Goal: Task Accomplishment & Management: Use online tool/utility

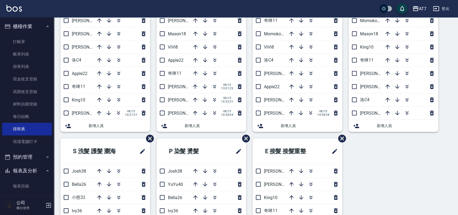
scroll to position [44, 0]
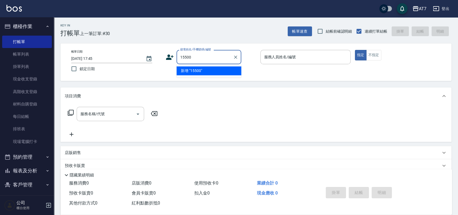
type input "15500"
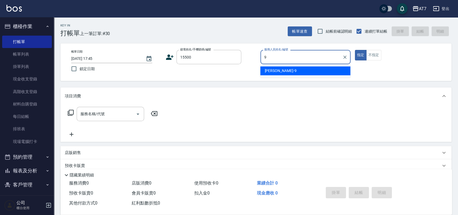
type input "郭郭-9"
type button "true"
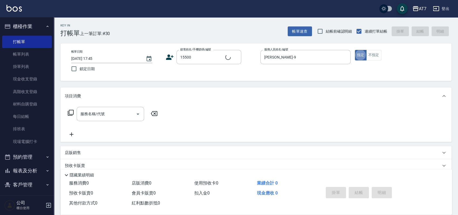
type input "公司/公司15500/15500"
click at [70, 113] on icon at bounding box center [70, 113] width 6 height 6
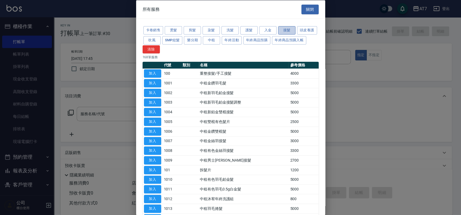
click at [285, 27] on button "接髮" at bounding box center [286, 30] width 17 height 8
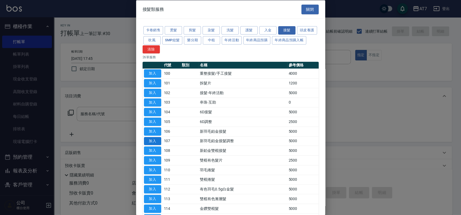
click at [154, 143] on button "加入" at bounding box center [152, 141] width 17 height 8
type input "新羽毛鉑金接髮調整(107)"
type input "500"
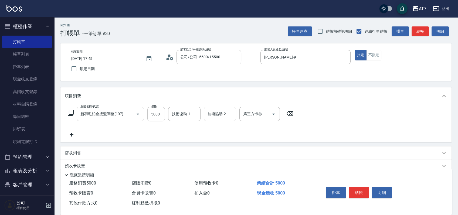
click at [160, 119] on input "5000" at bounding box center [156, 114] width 18 height 15
type input "3"
type input "0"
type input "350"
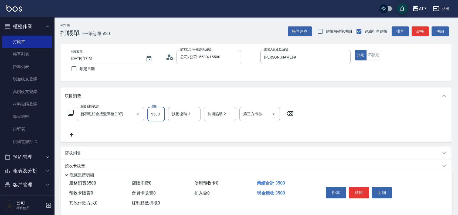
type input "3500"
click at [70, 113] on icon at bounding box center [70, 113] width 6 height 6
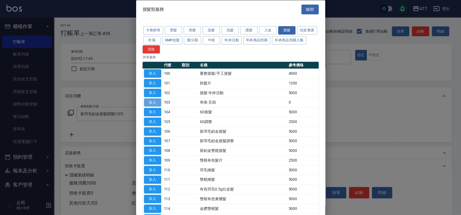
click at [155, 104] on button "加入" at bounding box center [152, 102] width 17 height 8
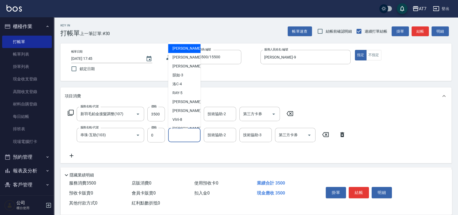
click at [182, 137] on input "技術協助-1" at bounding box center [185, 134] width 28 height 9
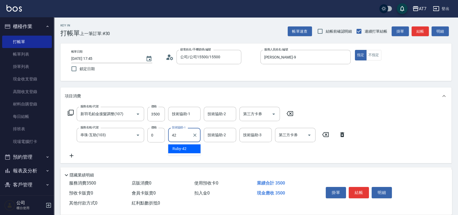
type input "Ruby-42"
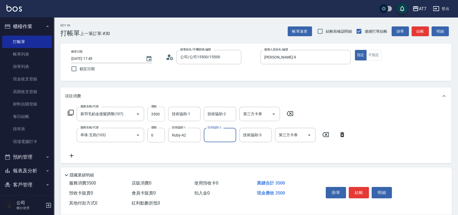
click at [156, 117] on input "3500" at bounding box center [156, 114] width 18 height 15
type input "3"
type input "0"
type input "320"
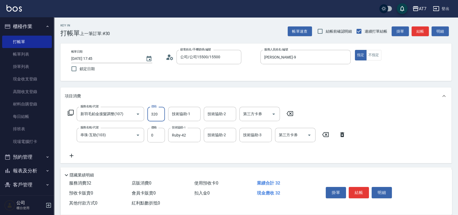
type input "30"
type input "3200"
type input "320"
type input "3200"
click at [73, 159] on icon at bounding box center [71, 156] width 13 height 6
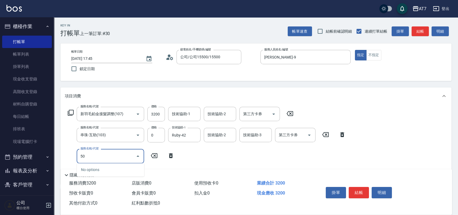
type input "501"
type input "350"
type input "洗髮(互助)(501)"
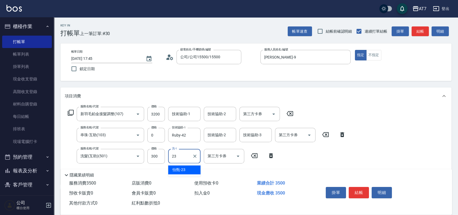
type input "怡甄-23"
click at [69, 113] on icon at bounding box center [70, 113] width 6 height 6
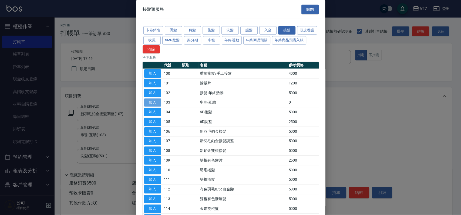
click at [155, 103] on button "加入" at bounding box center [152, 102] width 17 height 8
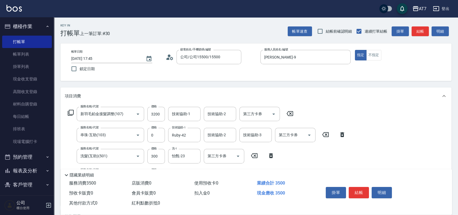
scroll to position [36, 0]
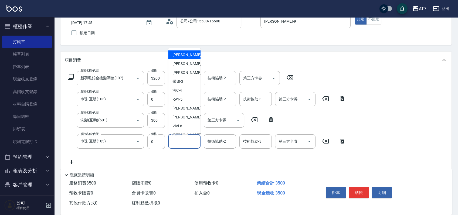
click at [180, 142] on input "技術協助-1" at bounding box center [185, 141] width 28 height 9
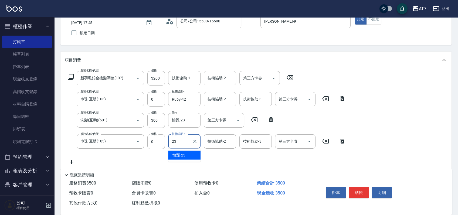
type input "怡甄-23"
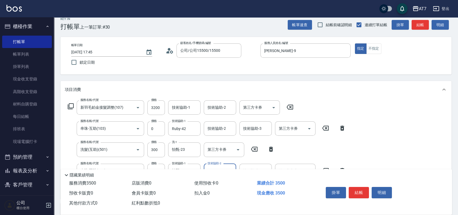
scroll to position [0, 0]
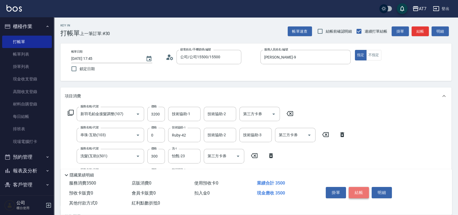
click at [359, 192] on button "結帳" at bounding box center [359, 192] width 20 height 11
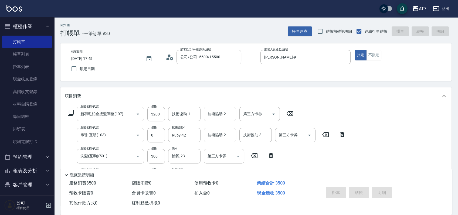
type input "2025/08/13 19:38"
type input "0"
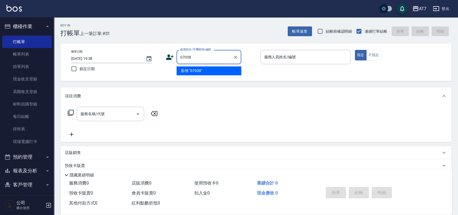
type input "07038"
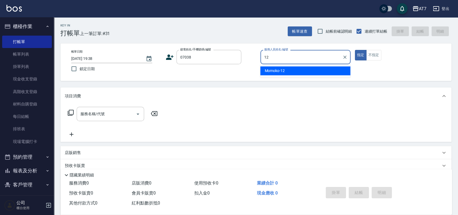
type input "Momoko-12"
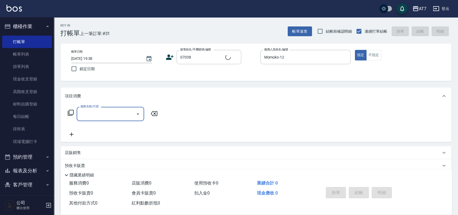
type input "公司/公司07038/07038"
type input "304"
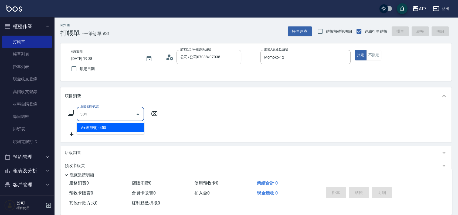
type input "40"
type input "A+級剪髮(304)"
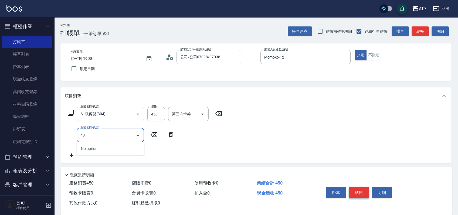
type input "401"
type input "190"
type input "染髮(互助)(401)"
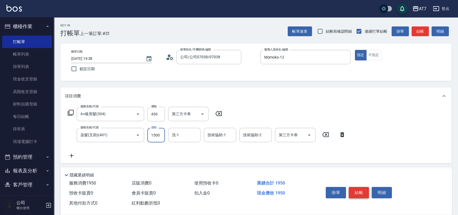
type input "1"
type input "40"
type input "168"
type input "60"
type input "1680"
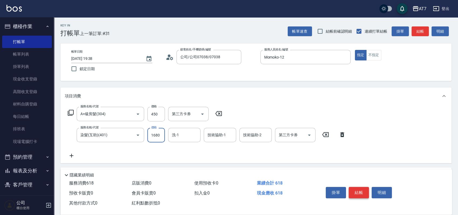
type input "210"
type input "1680"
type input "依依-30"
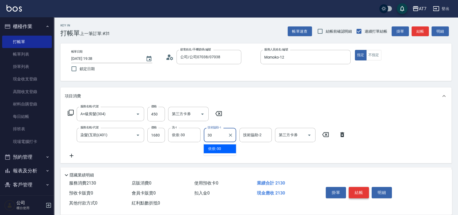
type input "依依-30"
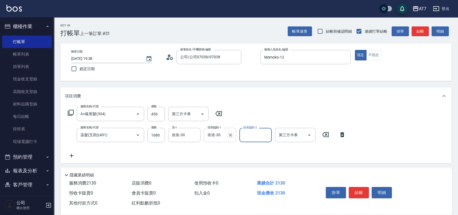
click at [229, 133] on icon "Clear" at bounding box center [230, 135] width 5 height 5
click at [193, 133] on icon "Clear" at bounding box center [194, 135] width 5 height 5
click at [71, 155] on icon at bounding box center [71, 156] width 13 height 6
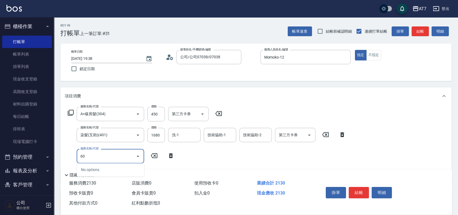
type input "603"
type input "290"
type input "TKO護髮（助(603)"
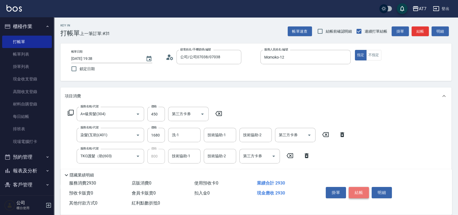
click at [358, 193] on button "結帳" at bounding box center [359, 192] width 20 height 11
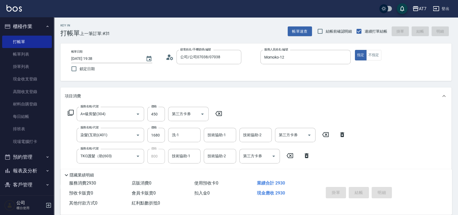
type input "0"
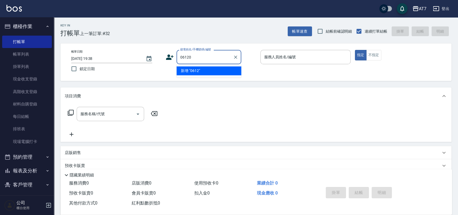
type input "06120"
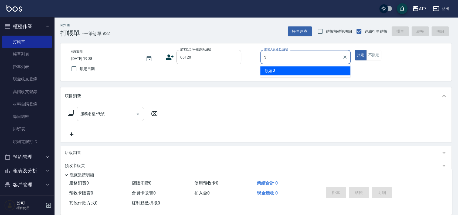
type input "韻如-3"
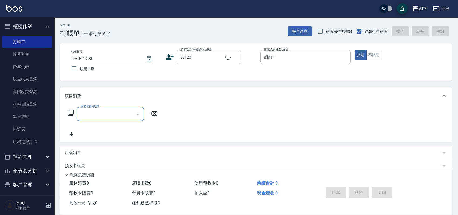
type input "公司單/06120-1/06120"
type input "500"
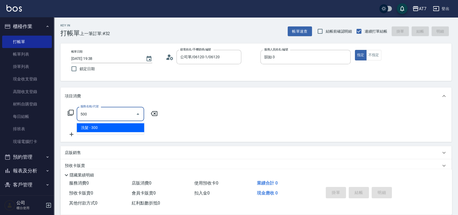
type input "30"
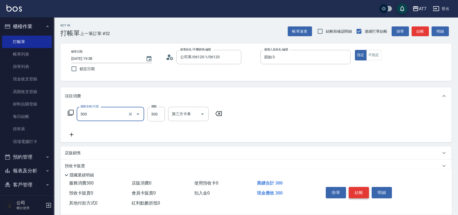
type input "洗髮(500)"
type input "0"
type input "25"
type input "20"
type input "250"
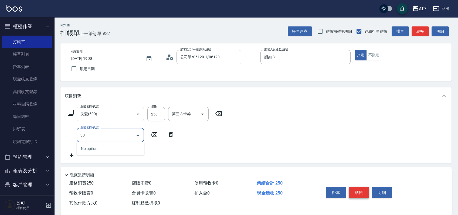
type input "302"
type input "60"
type input "剪髮(302)"
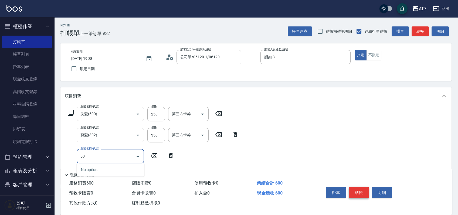
type input "600"
type input "120"
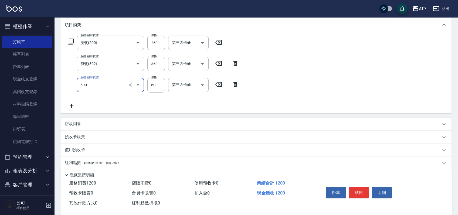
scroll to position [72, 0]
type input "深層護髮(600)"
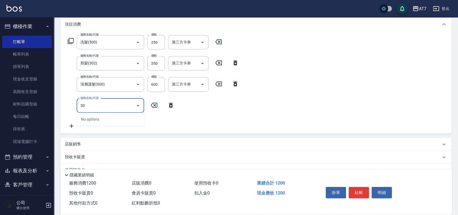
type input "301"
type input "150"
type input "學生剪髮(301)"
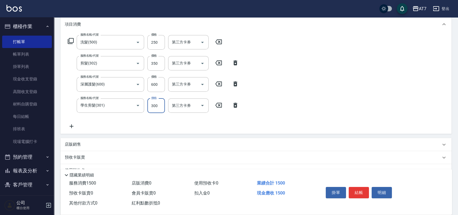
type input "2"
type input "120"
type input "200"
type input "140"
type input "200"
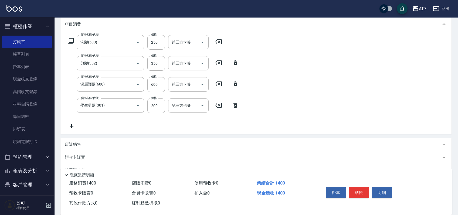
click at [274, 146] on div "店販銷售" at bounding box center [253, 145] width 376 height 6
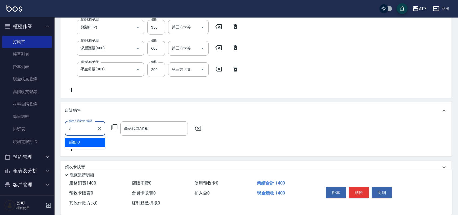
type input "韻如-3"
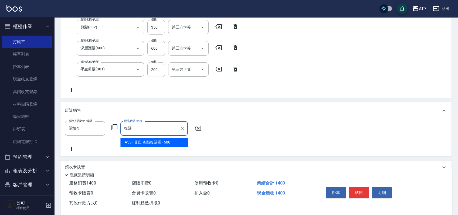
type input "艾巴 奇蹟復活霜"
type input "190"
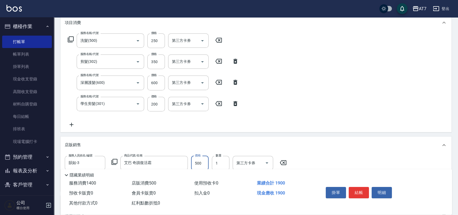
scroll to position [36, 0]
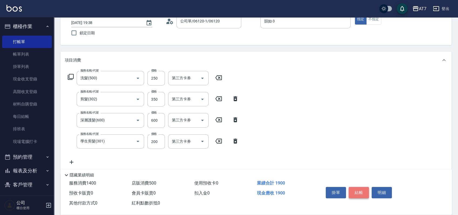
click at [359, 190] on button "結帳" at bounding box center [359, 192] width 20 height 11
type input "2025/08/13 19:39"
type input "0"
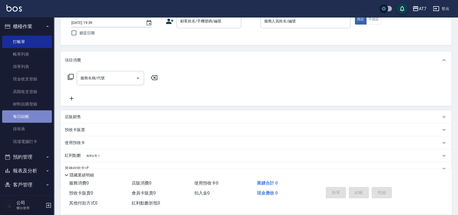
click at [38, 114] on link "每日結帳" at bounding box center [27, 116] width 50 height 12
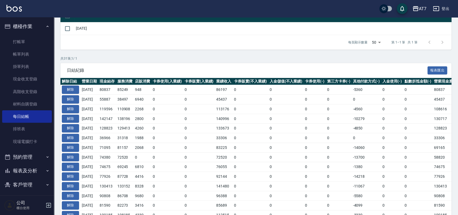
scroll to position [72, 0]
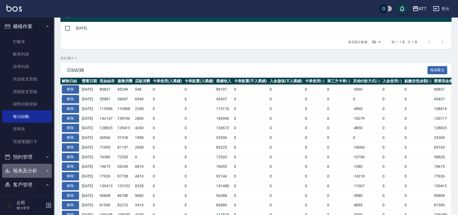
click at [27, 170] on button "報表及分析" at bounding box center [27, 171] width 50 height 14
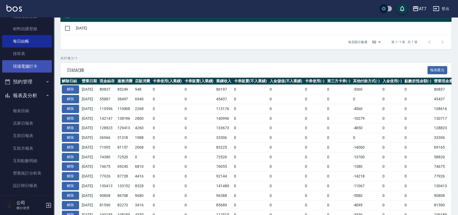
scroll to position [144, 0]
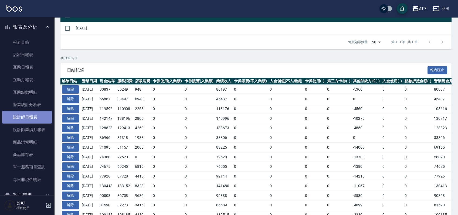
click at [35, 120] on link "設計師日報表" at bounding box center [27, 117] width 50 height 12
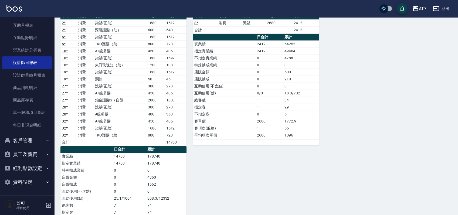
scroll to position [18, 0]
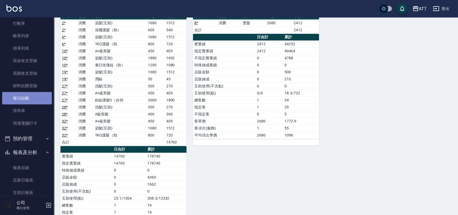
click at [30, 97] on link "每日結帳" at bounding box center [27, 98] width 50 height 12
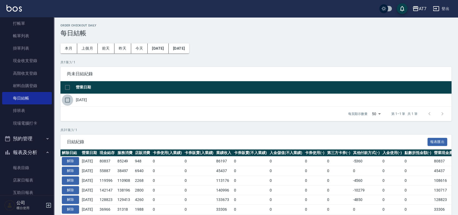
click at [67, 101] on input "checkbox" at bounding box center [67, 99] width 11 height 11
checkbox input "true"
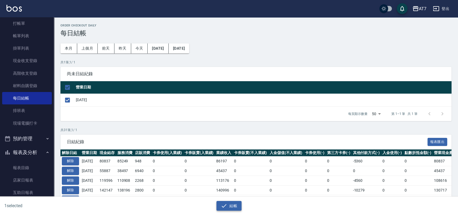
click at [232, 204] on button "結帳" at bounding box center [229, 206] width 25 height 10
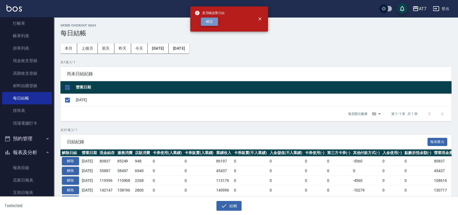
click at [212, 19] on button "確定" at bounding box center [209, 22] width 17 height 8
checkbox input "false"
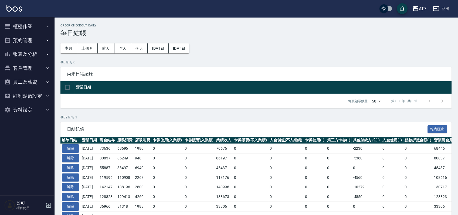
click at [37, 55] on button "報表及分析" at bounding box center [27, 54] width 50 height 14
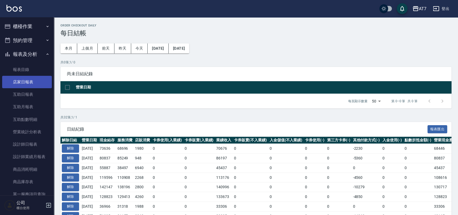
click at [30, 82] on link "店家日報表" at bounding box center [27, 82] width 50 height 12
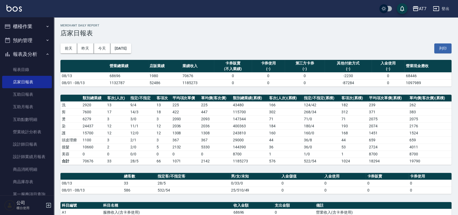
scroll to position [108, 0]
